Goal: Ask a question: Seek information or help from site administrators or community

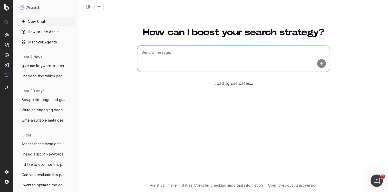
scroll to position [7, 0]
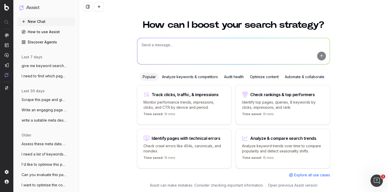
click at [163, 47] on textarea at bounding box center [233, 51] width 192 height 26
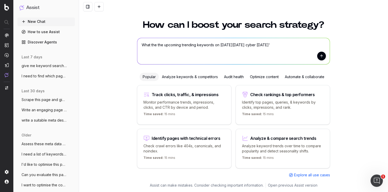
click at [239, 44] on textarea "What the the upcoming trending keywords on [DATE][DATE] cyber [DATE]'" at bounding box center [233, 51] width 192 height 26
click at [238, 44] on textarea "What the the upcoming trending keywords on [DATE][DATE] 'cyber [DATE]'" at bounding box center [233, 51] width 192 height 26
click at [219, 44] on textarea "What the the upcoming trending keywords on black [DATE]', 'cyber [DATE]'" at bounding box center [233, 51] width 192 height 26
click at [274, 44] on textarea "What the the upcoming trending keywords on 'black [DATE]', 'cyber [DATE]'" at bounding box center [233, 51] width 192 height 26
type textarea "What the the upcoming trending keywords on 'black [DATE]', 'cyber [DATE]' sale …"
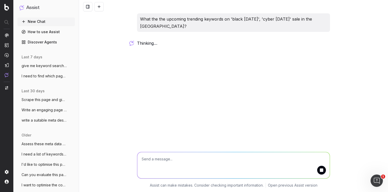
scroll to position [0, 0]
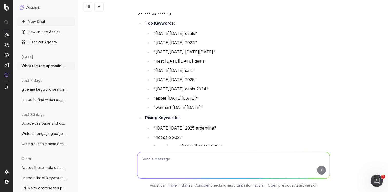
scroll to position [349, 0]
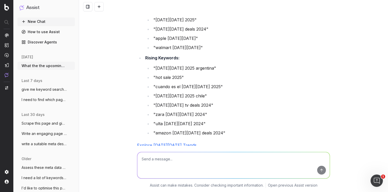
click at [165, 165] on textarea at bounding box center [233, 165] width 192 height 26
type textarea "can you filter this with trending keywords for the furniture industry?"
